Goal: Find specific page/section: Find specific page/section

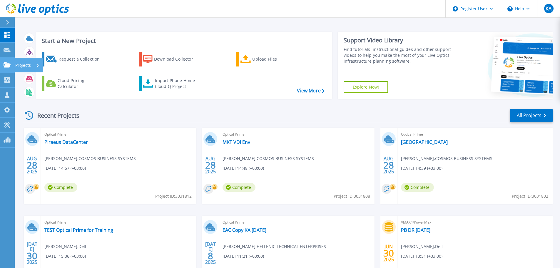
click at [8, 66] on icon at bounding box center [7, 64] width 7 height 5
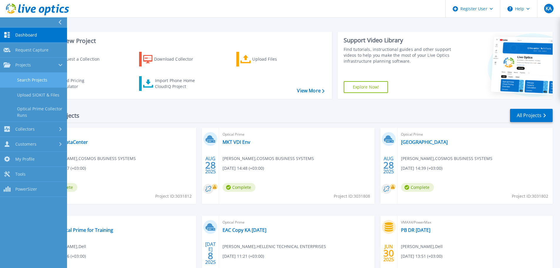
click at [40, 76] on link "Search Projects" at bounding box center [33, 80] width 67 height 15
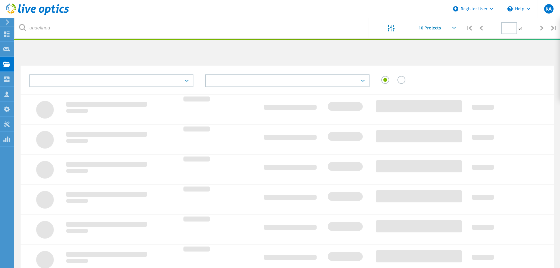
type input "1"
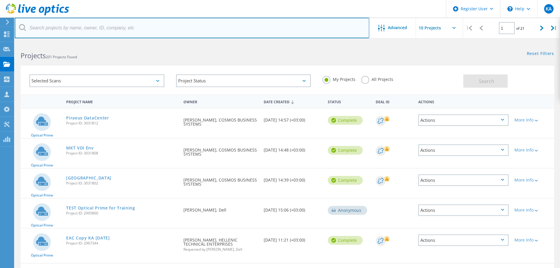
click at [69, 26] on input "text" at bounding box center [192, 28] width 355 height 21
paste input "https://aiops.dell.com/observability/simulator/index.html"
type input "https://aiops.dell.com/observability/simulator/index.html"
click at [94, 26] on input "text" at bounding box center [192, 28] width 355 height 21
paste input "2995800"
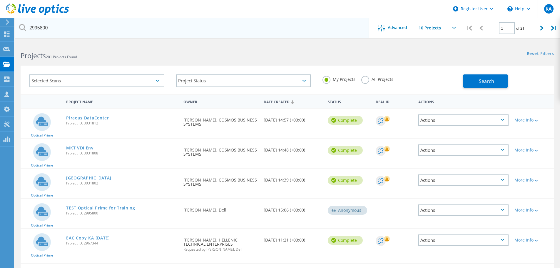
type input "2995800"
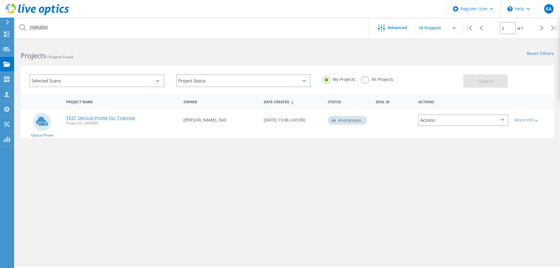
click at [74, 117] on link "TEST Optical Prime for Training" at bounding box center [100, 118] width 69 height 4
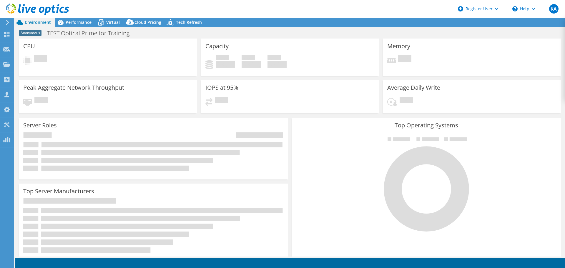
select select "USD"
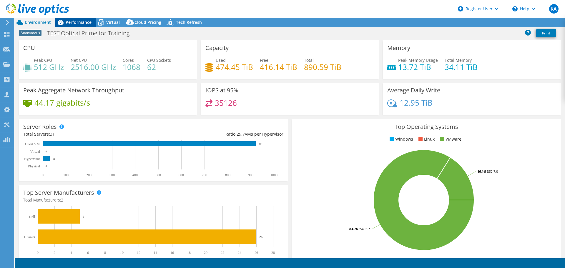
click at [79, 21] on span "Performance" at bounding box center [79, 22] width 26 height 6
